Goal: Find specific page/section: Find specific page/section

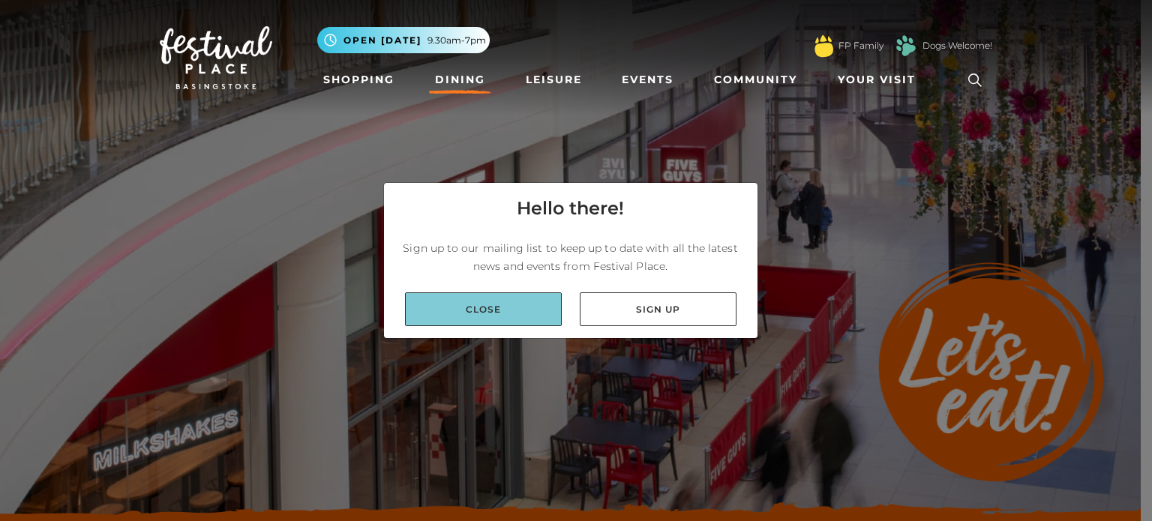
drag, startPoint x: 480, startPoint y: 302, endPoint x: 551, endPoint y: 344, distance: 82.7
click at [480, 302] on link "Close" at bounding box center [483, 309] width 157 height 34
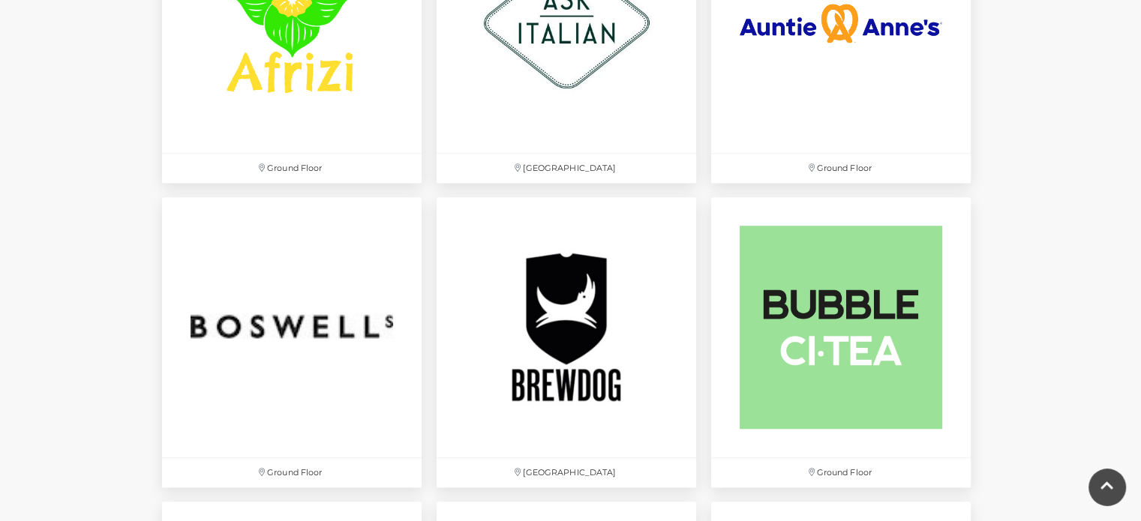
scroll to position [1275, 0]
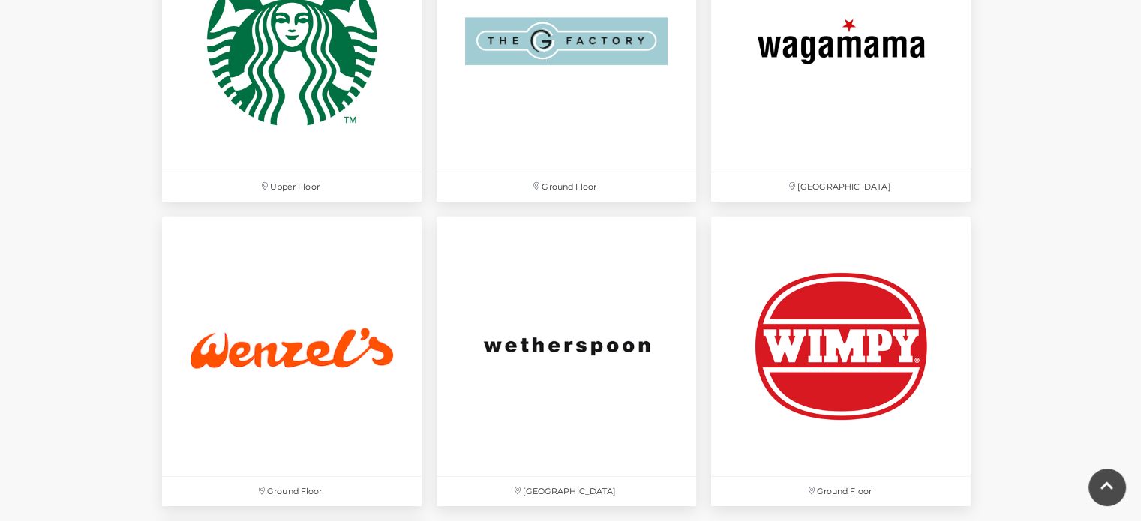
scroll to position [4574, 0]
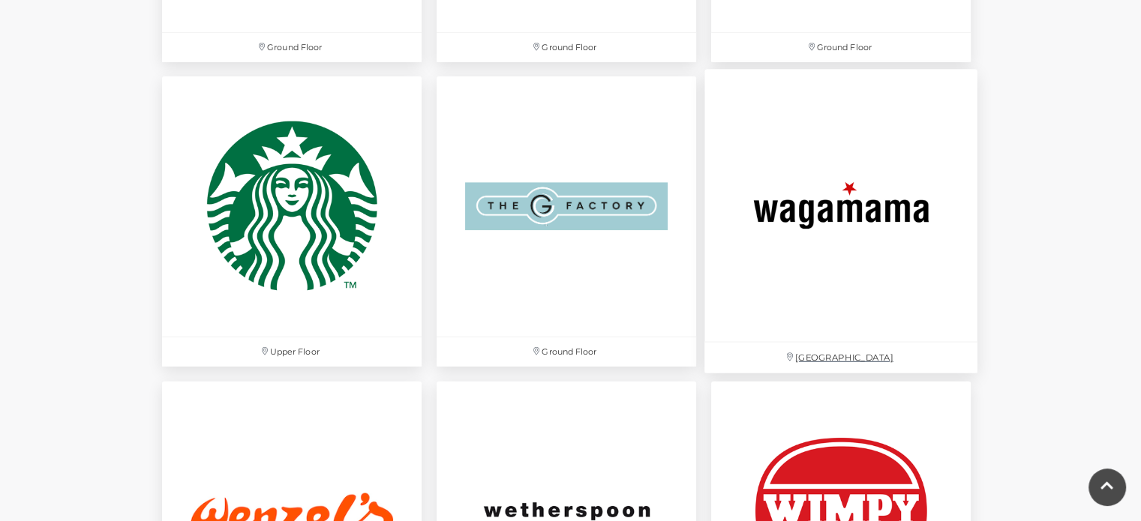
click at [900, 190] on img at bounding box center [840, 206] width 273 height 273
